Goal: Information Seeking & Learning: Learn about a topic

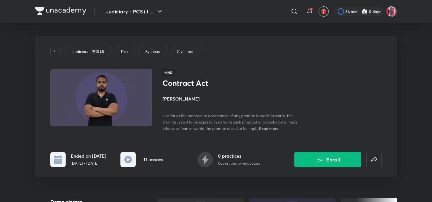
click at [59, 15] on div at bounding box center [60, 11] width 51 height 9
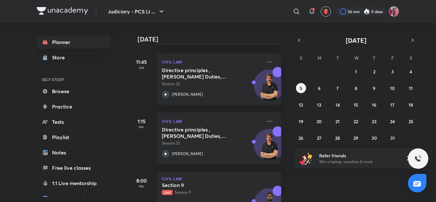
scroll to position [414, 0]
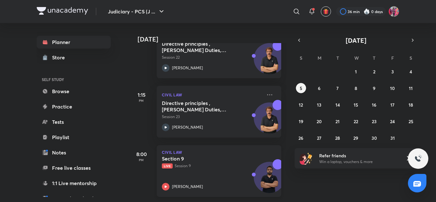
click at [188, 163] on p "Live Session 9" at bounding box center [212, 166] width 100 height 6
